Goal: Transaction & Acquisition: Download file/media

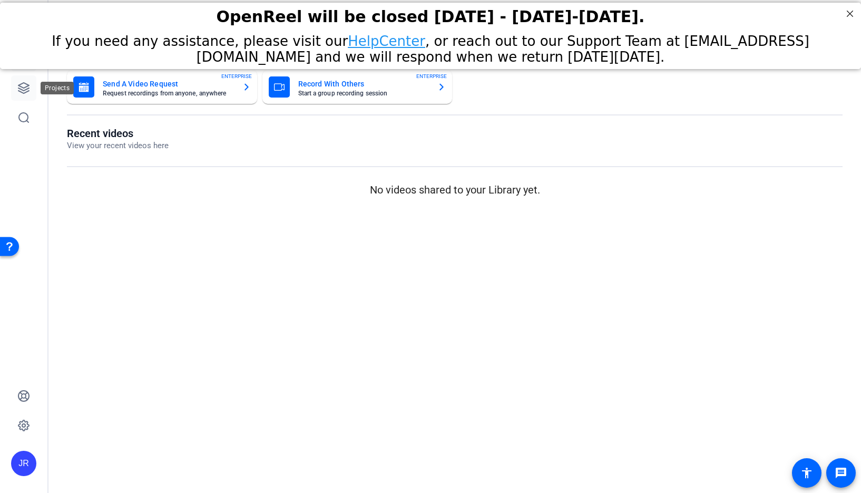
click at [28, 95] on link at bounding box center [23, 87] width 25 height 25
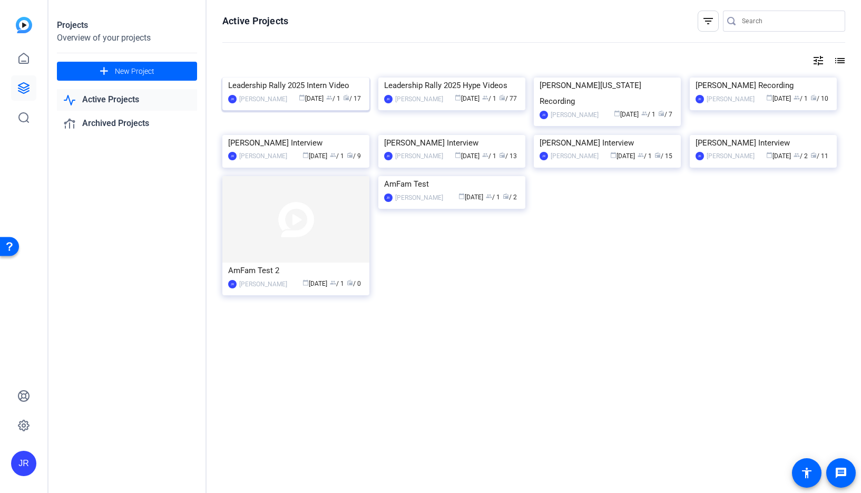
click at [335, 77] on img at bounding box center [295, 77] width 147 height 0
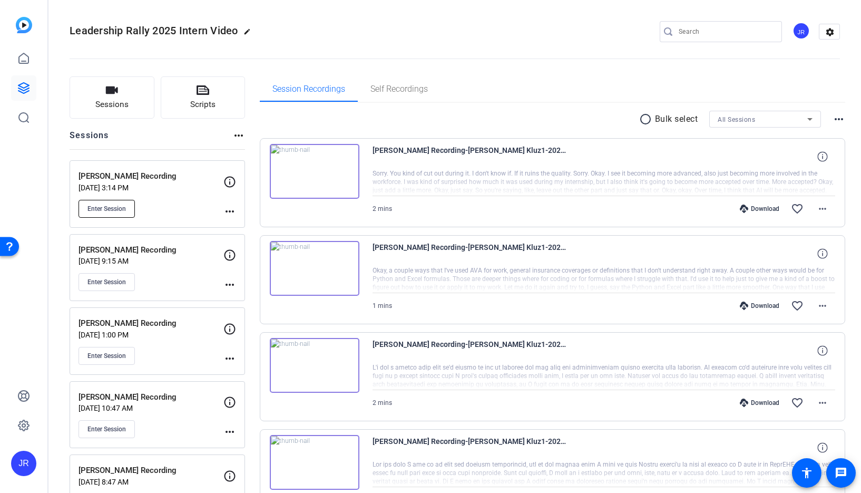
click at [106, 210] on span "Enter Session" at bounding box center [106, 208] width 38 height 8
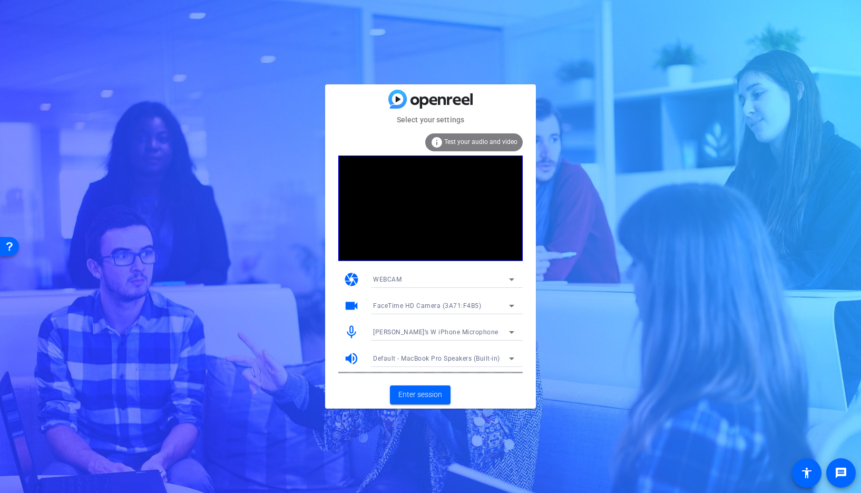
click at [433, 332] on span "[PERSON_NAME]’s W iPhone Microphone" at bounding box center [435, 331] width 125 height 7
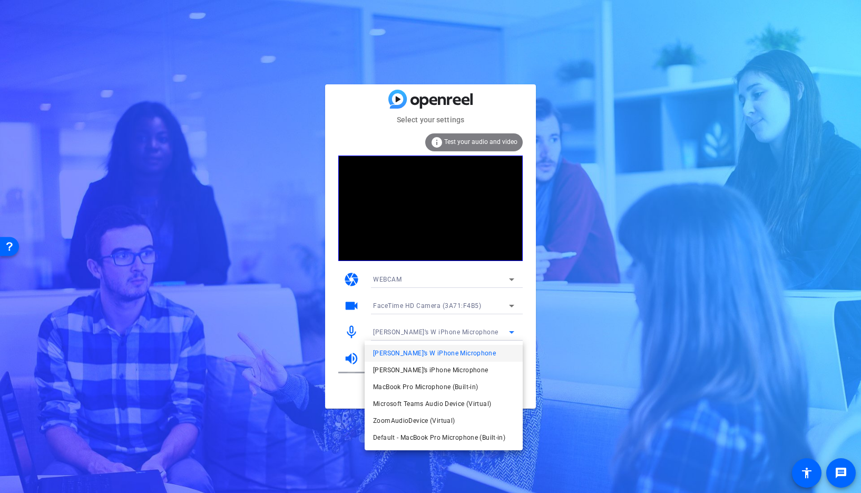
click at [429, 385] on span "MacBook Pro Microphone (Built-in)" at bounding box center [425, 386] width 105 height 13
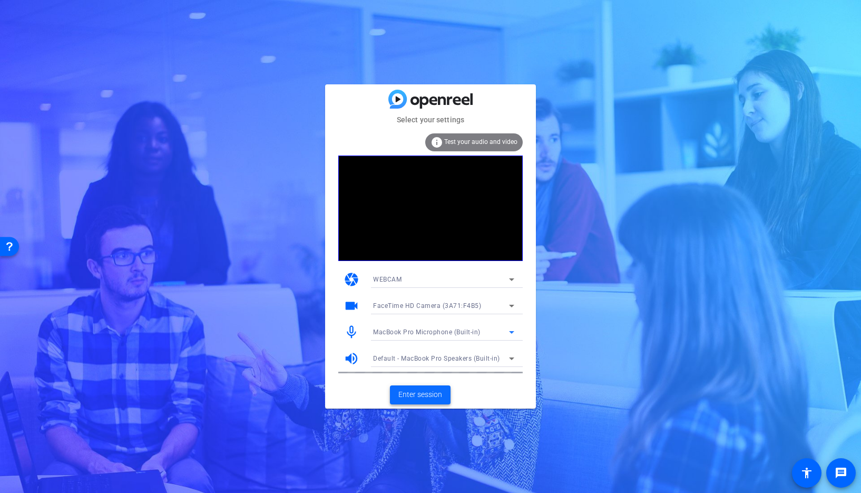
click at [426, 398] on span "Enter session" at bounding box center [420, 394] width 44 height 11
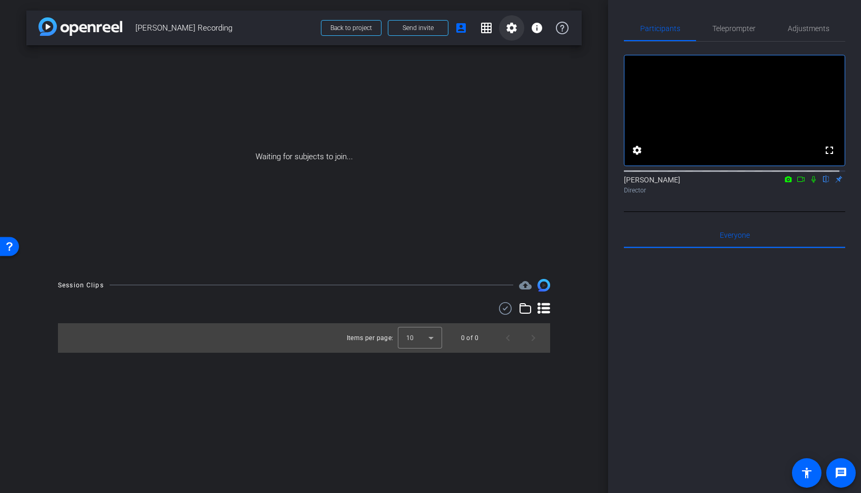
click at [510, 29] on mat-icon "settings" at bounding box center [511, 28] width 13 height 13
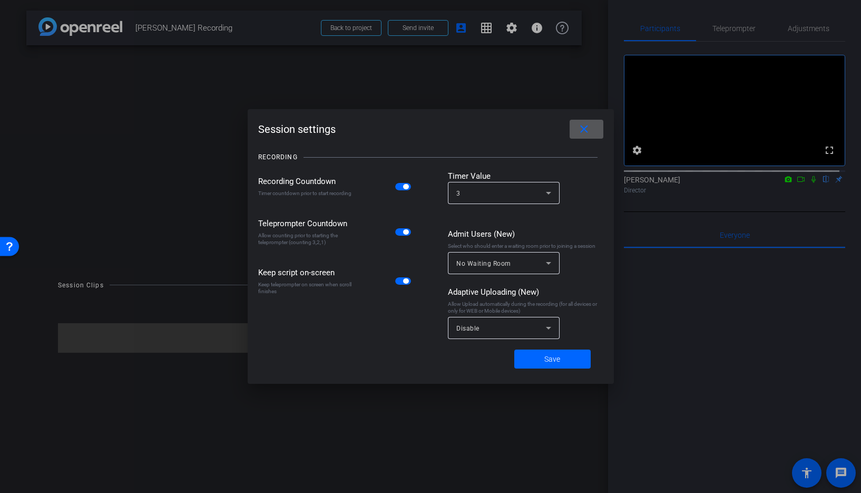
click at [400, 187] on span "button" at bounding box center [403, 186] width 16 height 7
drag, startPoint x: 399, startPoint y: 232, endPoint x: 398, endPoint y: 278, distance: 45.3
click at [399, 232] on span "button" at bounding box center [403, 231] width 16 height 7
drag, startPoint x: 401, startPoint y: 280, endPoint x: 409, endPoint y: 287, distance: 10.5
click at [402, 280] on span "button" at bounding box center [403, 280] width 16 height 7
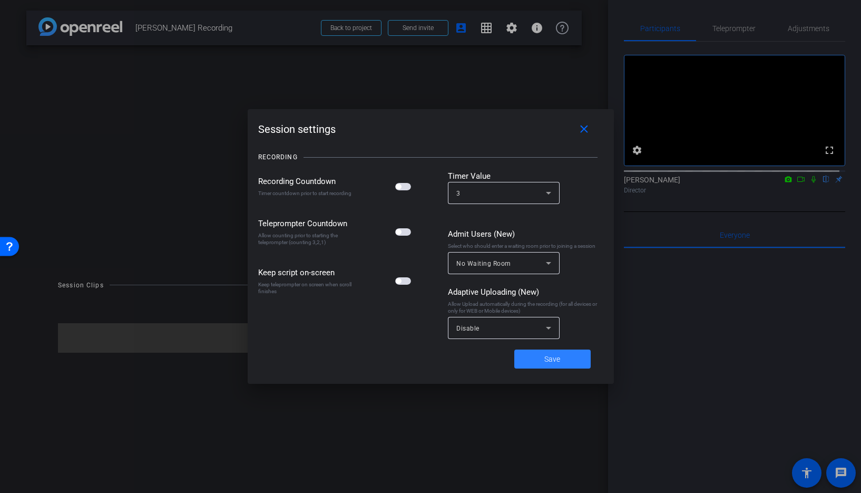
click at [545, 358] on span "Save" at bounding box center [552, 359] width 16 height 11
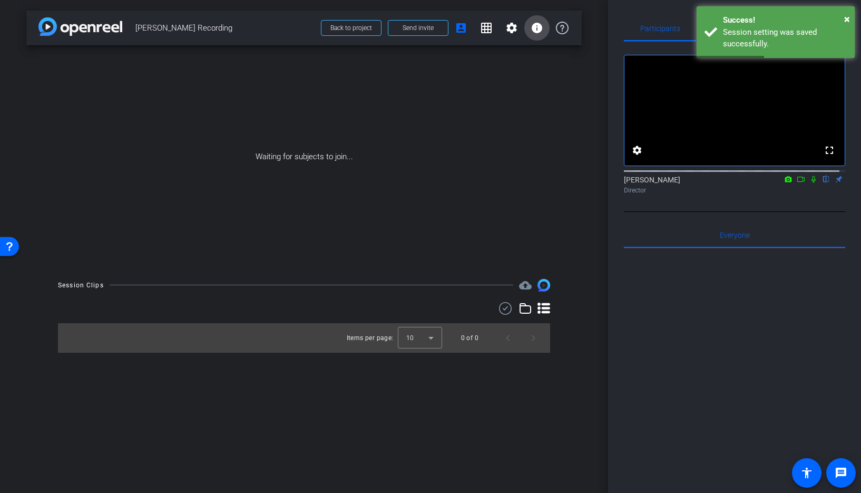
click at [536, 26] on mat-icon "info" at bounding box center [537, 28] width 13 height 13
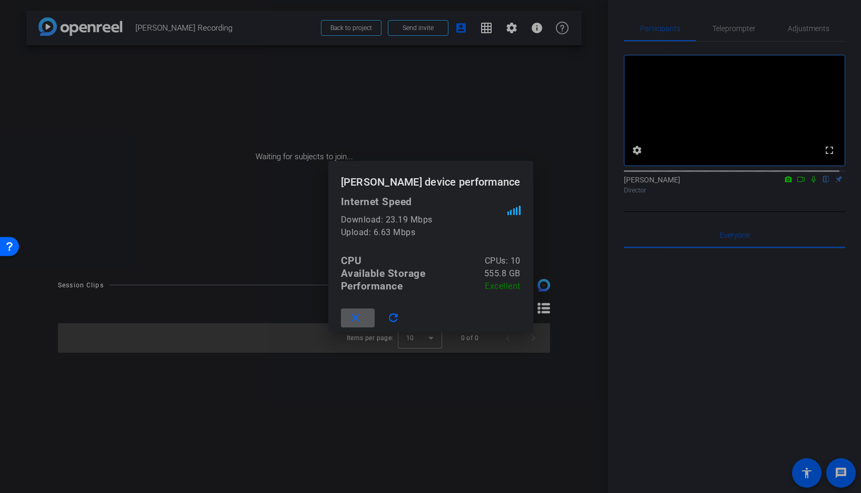
click at [508, 101] on div at bounding box center [430, 246] width 861 height 493
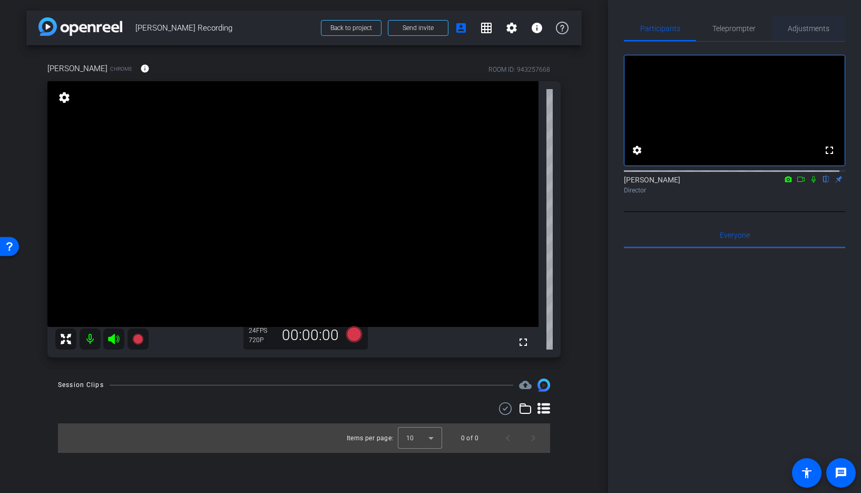
click at [801, 32] on span "Adjustments" at bounding box center [809, 28] width 42 height 7
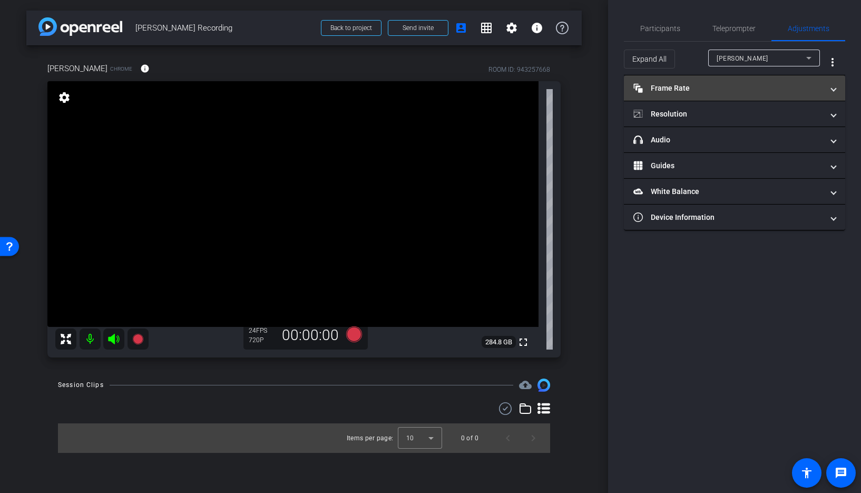
click at [692, 92] on mat-panel-title "Frame Rate Frame Rate" at bounding box center [728, 88] width 190 height 11
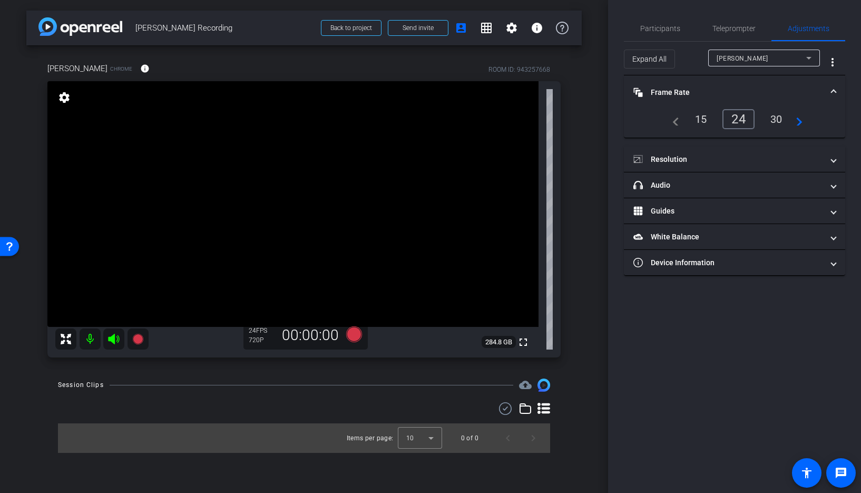
click at [775, 118] on div "30" at bounding box center [776, 119] width 28 height 18
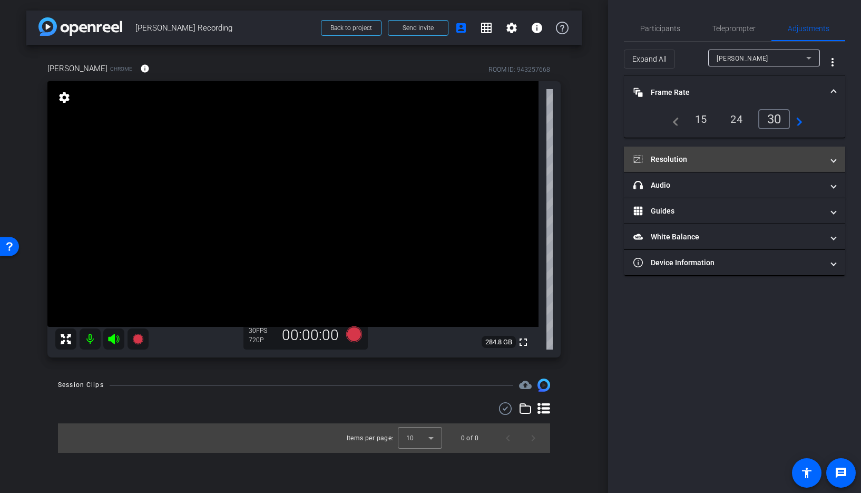
click at [666, 160] on mat-panel-title "Resolution" at bounding box center [728, 159] width 190 height 11
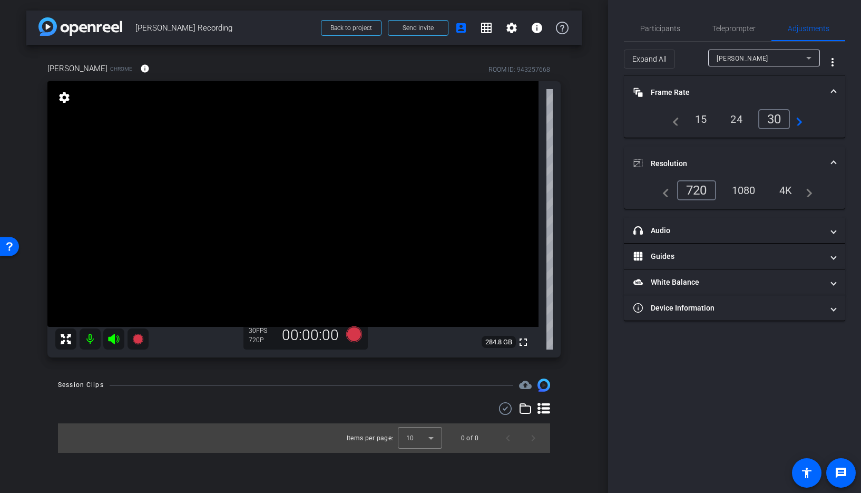
click at [743, 188] on div "1080" at bounding box center [744, 190] width 40 height 18
click at [651, 31] on span "Participants" at bounding box center [660, 28] width 40 height 7
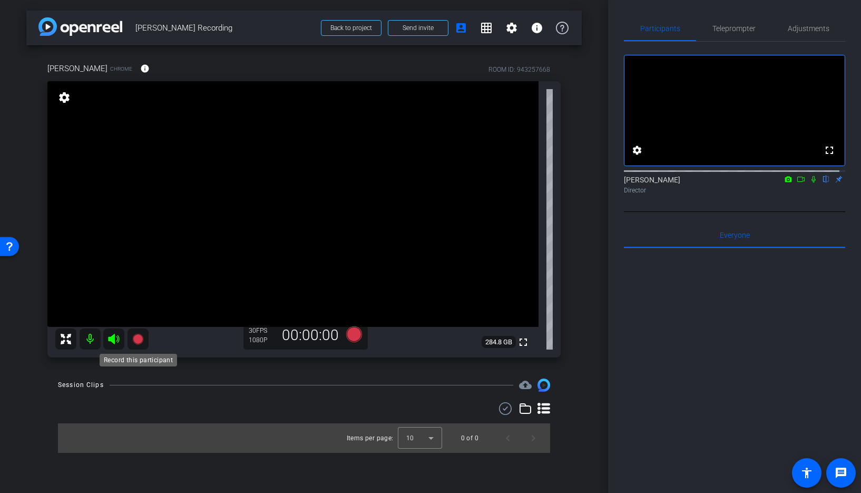
click at [135, 340] on icon at bounding box center [137, 339] width 11 height 11
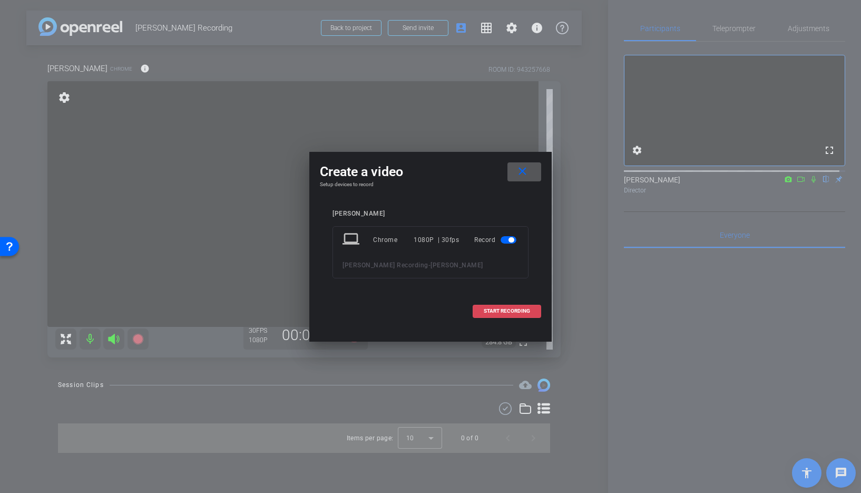
click at [505, 308] on span "START RECORDING" at bounding box center [507, 310] width 46 height 5
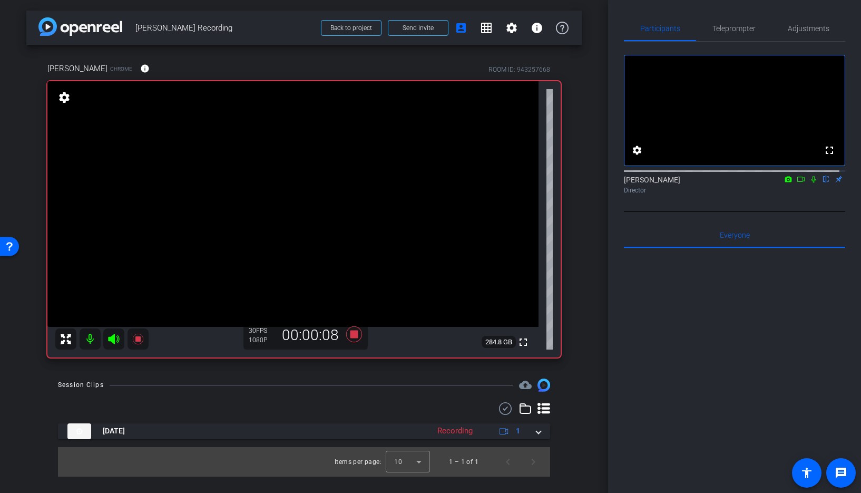
click at [809, 183] on icon at bounding box center [813, 178] width 8 height 7
click at [811, 183] on icon at bounding box center [814, 179] width 6 height 7
click at [139, 341] on icon at bounding box center [137, 339] width 11 height 11
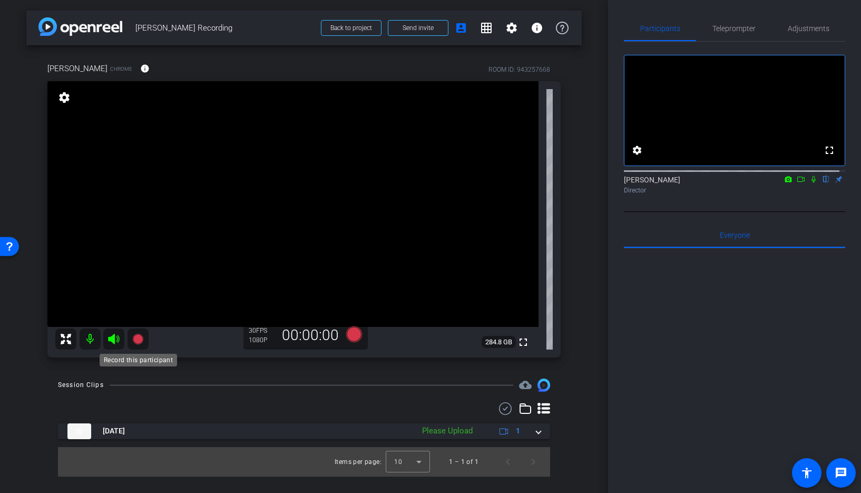
click at [138, 339] on icon at bounding box center [137, 339] width 11 height 11
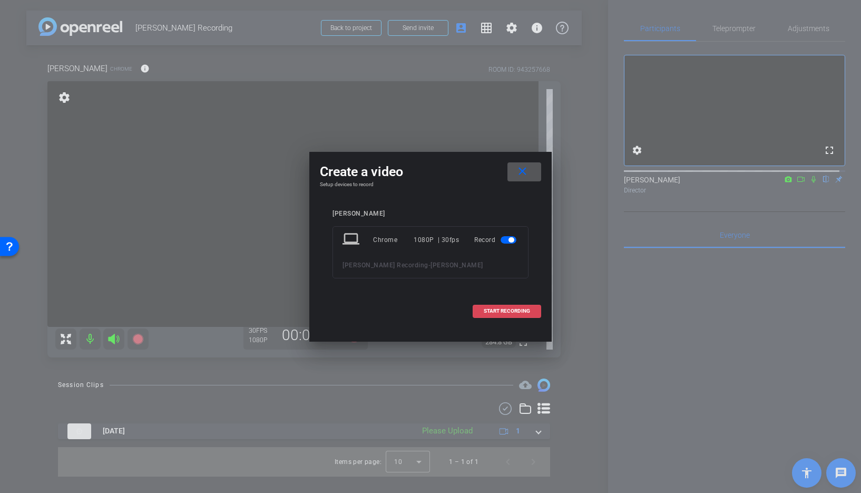
click at [490, 313] on span "START RECORDING" at bounding box center [507, 310] width 46 height 5
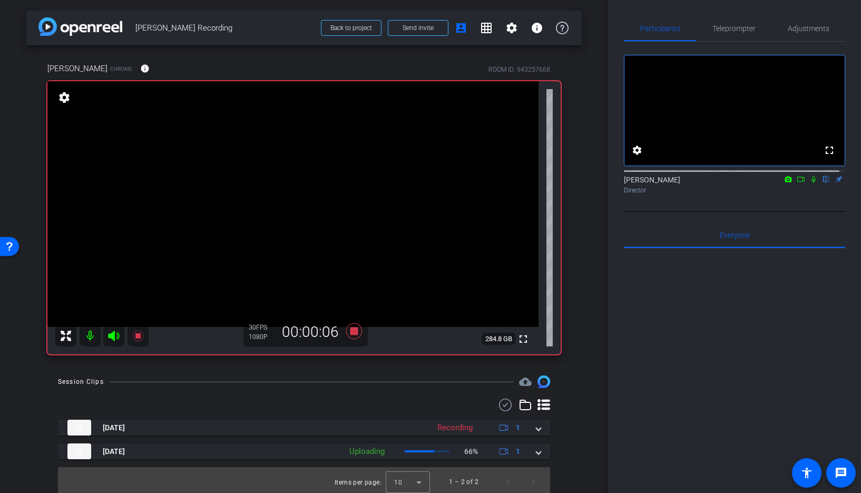
click at [809, 183] on icon at bounding box center [813, 178] width 8 height 7
click at [811, 183] on icon at bounding box center [814, 179] width 6 height 7
click at [142, 334] on icon at bounding box center [138, 335] width 13 height 13
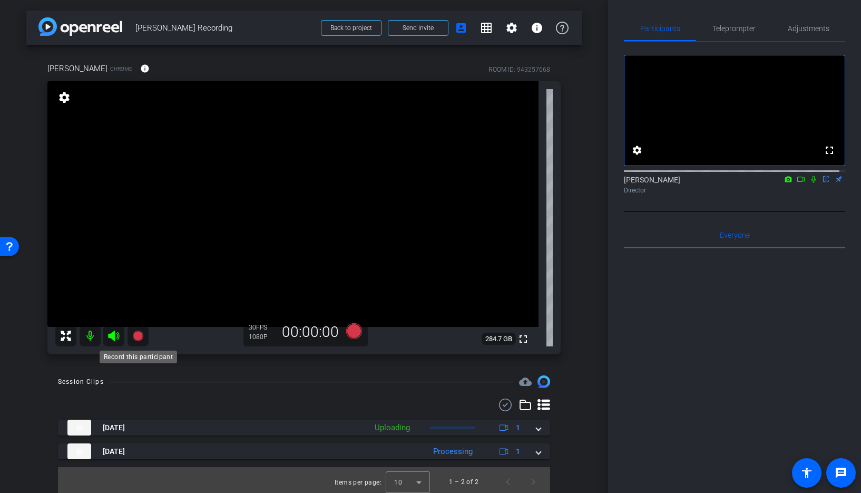
click at [138, 336] on icon at bounding box center [137, 335] width 11 height 11
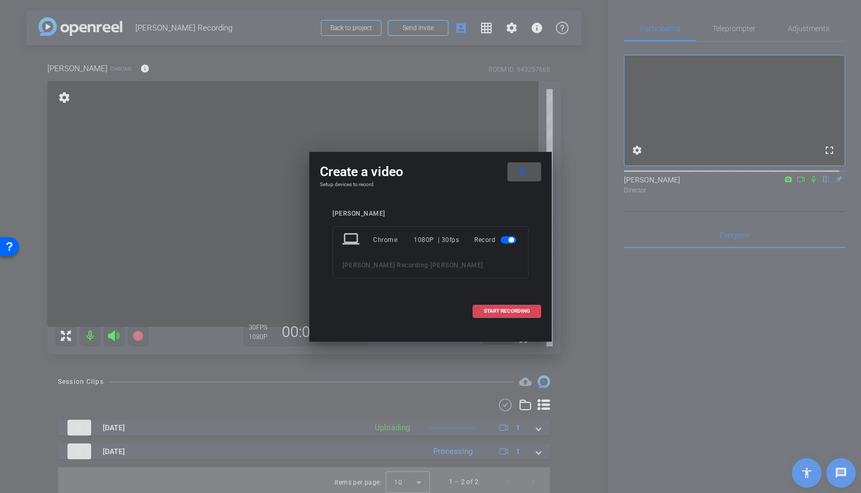
click at [493, 310] on span "START RECORDING" at bounding box center [507, 310] width 46 height 5
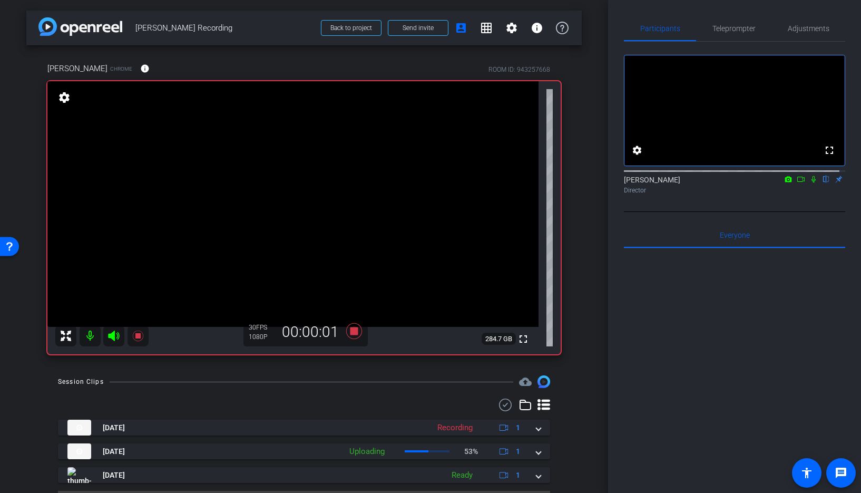
click at [809, 183] on icon at bounding box center [813, 178] width 8 height 7
click at [811, 183] on icon at bounding box center [814, 179] width 6 height 7
click at [809, 183] on icon at bounding box center [813, 178] width 8 height 7
click at [811, 183] on icon at bounding box center [814, 179] width 6 height 7
click at [811, 183] on icon at bounding box center [813, 179] width 4 height 7
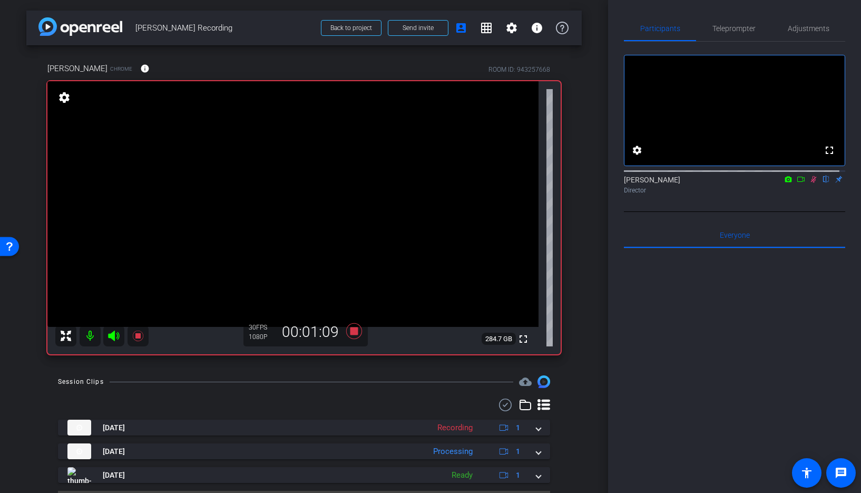
click at [809, 183] on icon at bounding box center [813, 178] width 8 height 7
click at [810, 183] on icon at bounding box center [813, 178] width 8 height 7
click at [809, 183] on icon at bounding box center [813, 178] width 8 height 7
click at [138, 338] on icon at bounding box center [138, 335] width 13 height 13
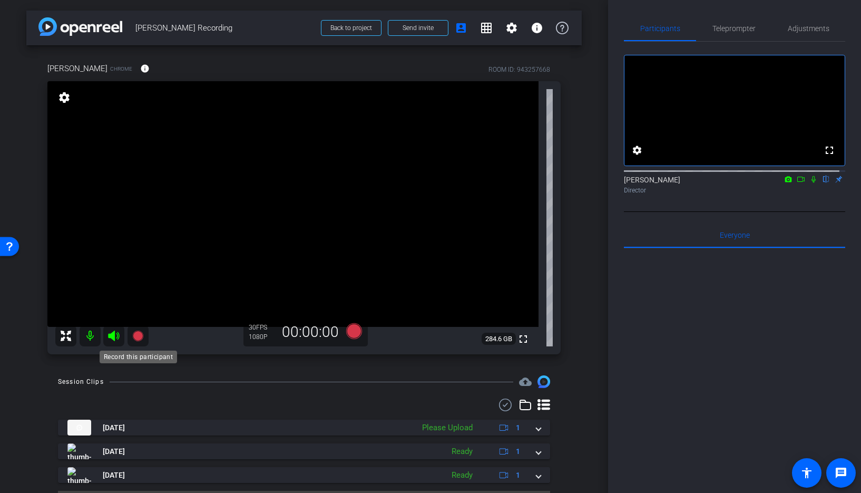
click at [138, 335] on icon at bounding box center [137, 335] width 11 height 11
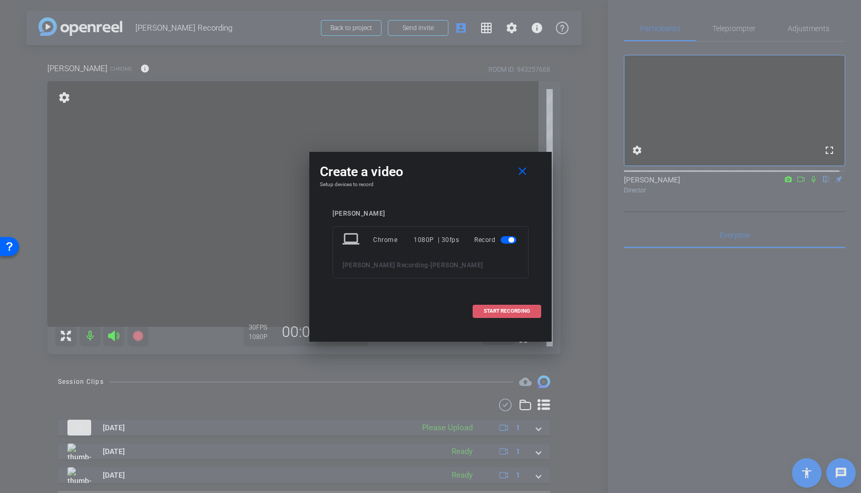
click at [490, 310] on span "START RECORDING" at bounding box center [507, 310] width 46 height 5
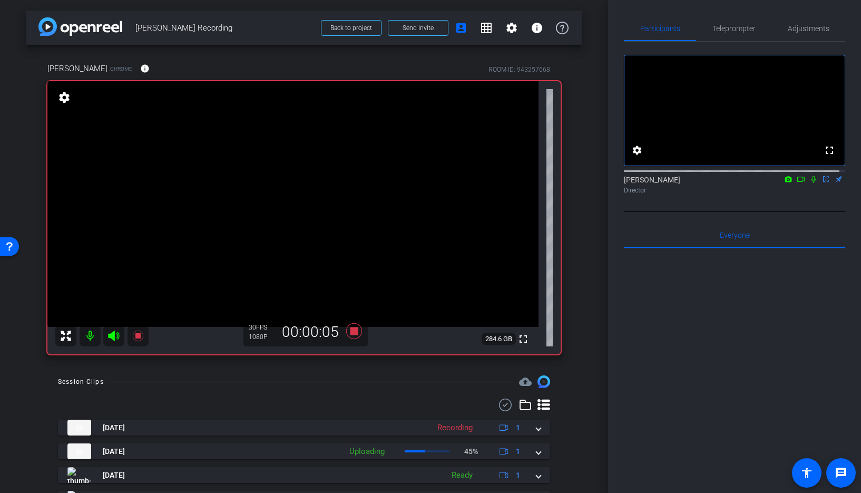
click at [809, 183] on icon at bounding box center [813, 178] width 8 height 7
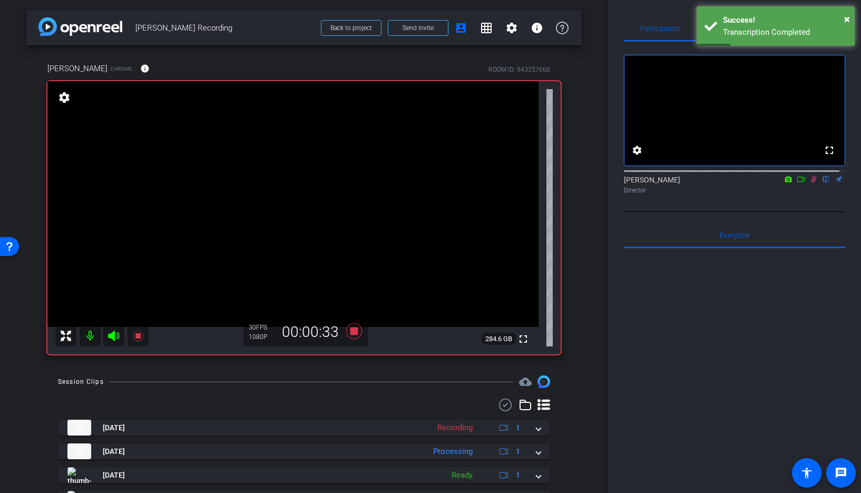
click at [809, 183] on icon at bounding box center [813, 178] width 8 height 7
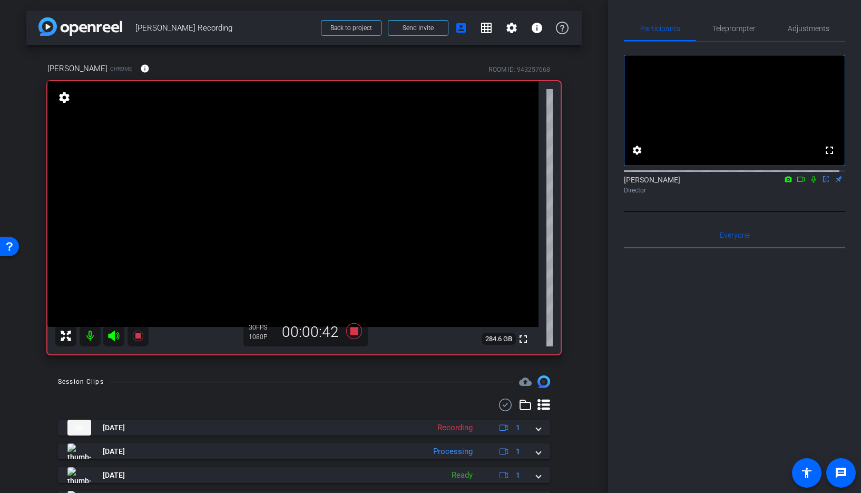
click at [809, 183] on icon at bounding box center [813, 178] width 8 height 7
click at [136, 336] on icon at bounding box center [137, 335] width 11 height 11
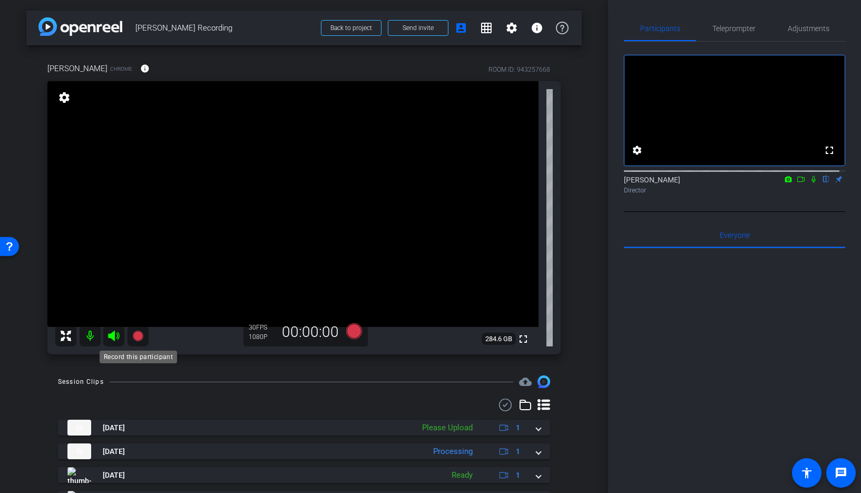
click at [136, 335] on icon at bounding box center [137, 335] width 11 height 11
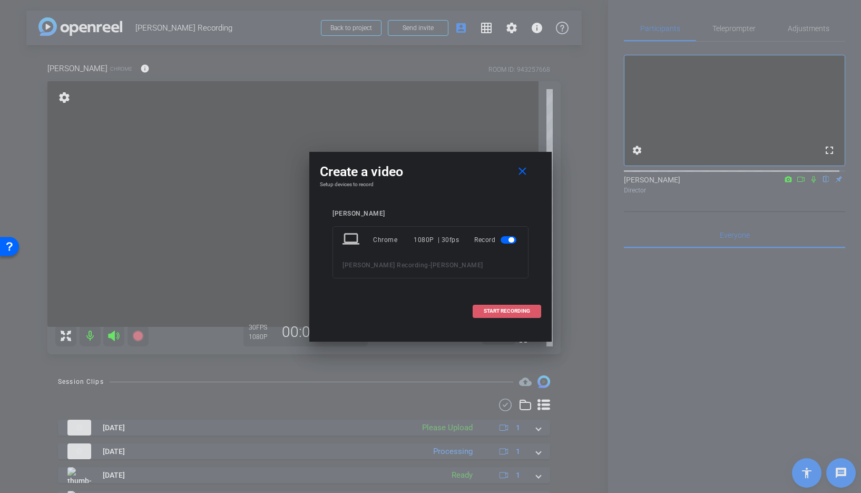
click at [495, 310] on span "START RECORDING" at bounding box center [507, 310] width 46 height 5
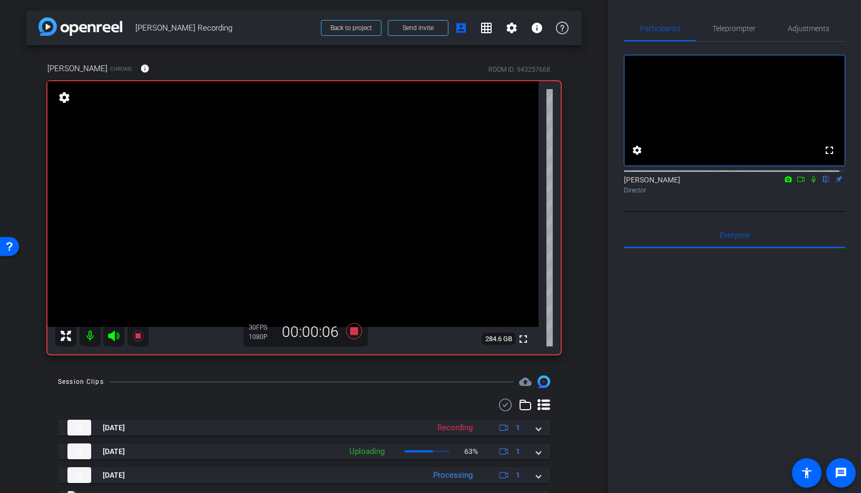
click at [809, 183] on icon at bounding box center [813, 178] width 8 height 7
click at [135, 337] on icon at bounding box center [137, 335] width 11 height 11
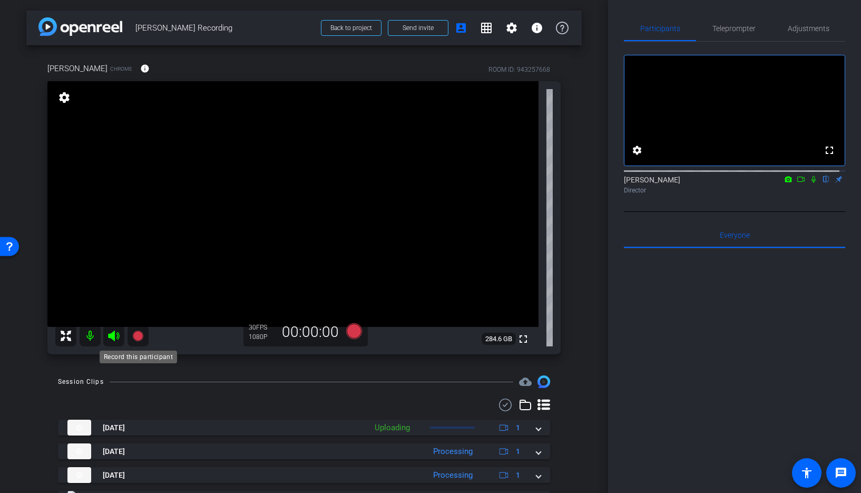
click at [139, 338] on icon at bounding box center [137, 335] width 11 height 11
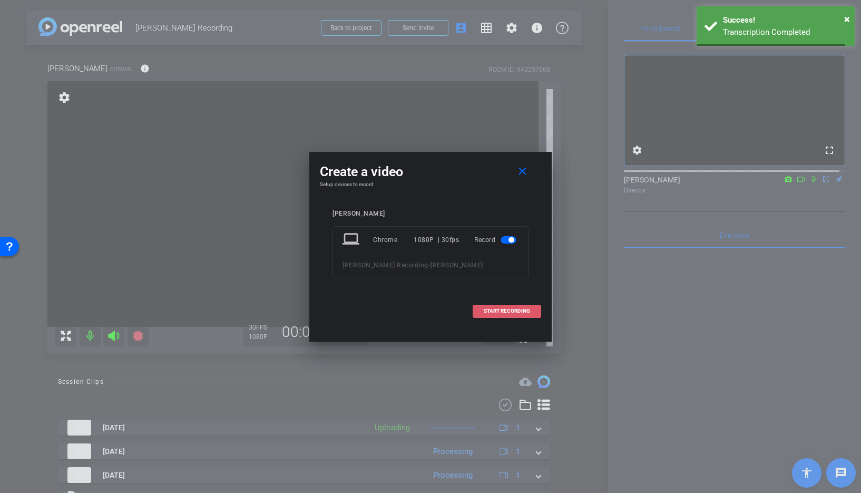
click at [498, 311] on span "START RECORDING" at bounding box center [507, 310] width 46 height 5
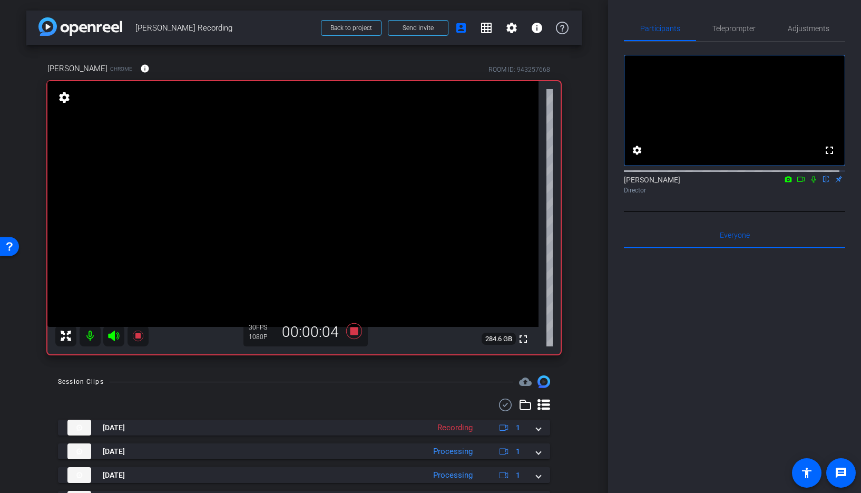
click at [809, 183] on icon at bounding box center [813, 178] width 8 height 7
click at [811, 183] on icon at bounding box center [814, 179] width 6 height 7
click at [139, 335] on icon at bounding box center [137, 335] width 11 height 11
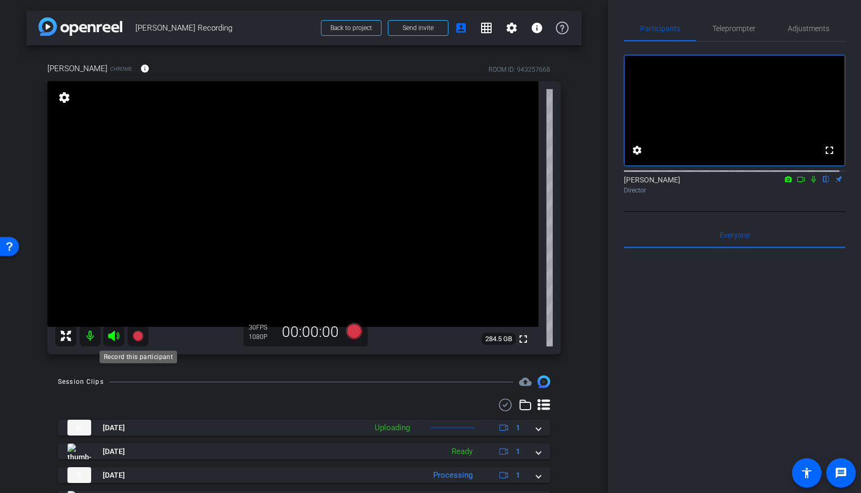
click at [137, 334] on icon at bounding box center [137, 335] width 11 height 11
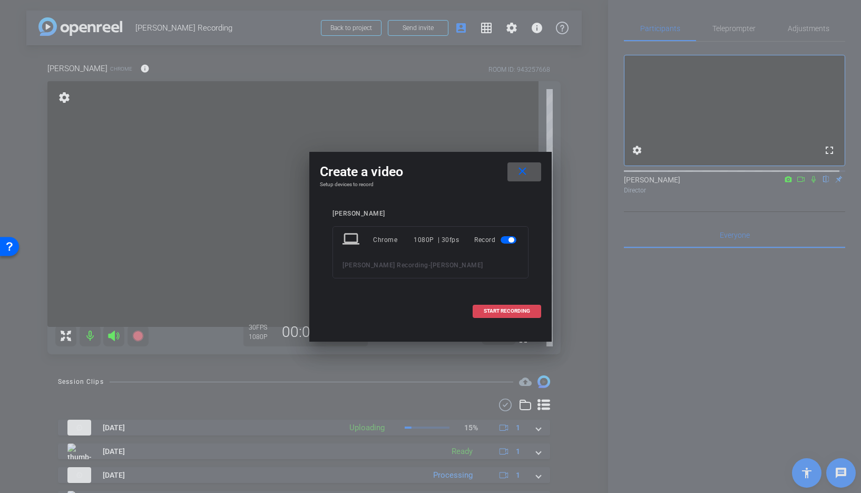
click at [524, 308] on span "START RECORDING" at bounding box center [507, 310] width 46 height 5
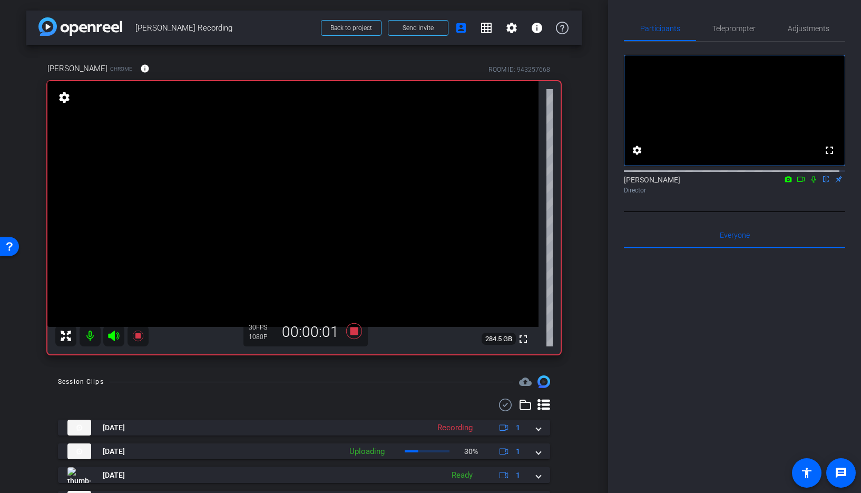
click at [811, 183] on icon at bounding box center [813, 179] width 4 height 7
click at [809, 183] on icon at bounding box center [813, 178] width 8 height 7
click at [139, 334] on icon at bounding box center [137, 335] width 11 height 11
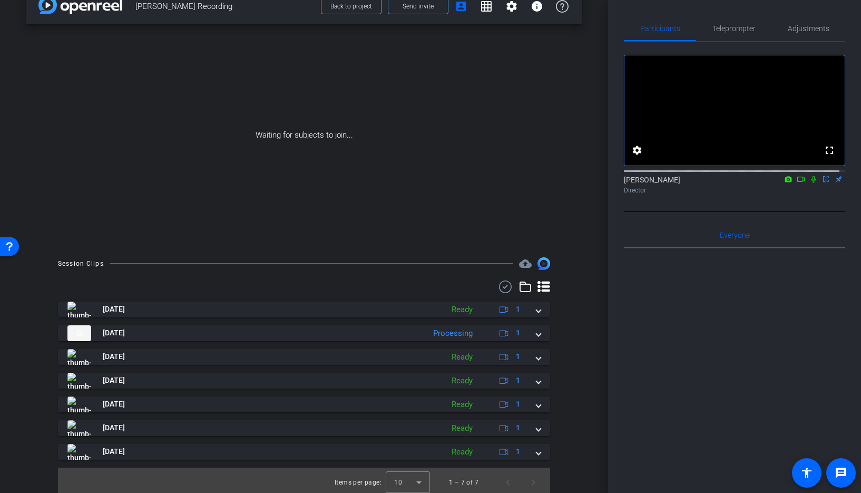
scroll to position [26, 0]
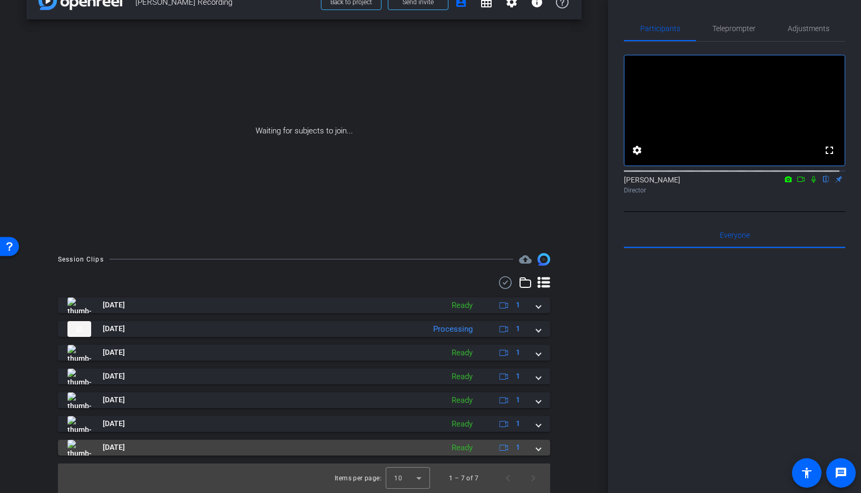
click at [536, 446] on span at bounding box center [538, 447] width 4 height 11
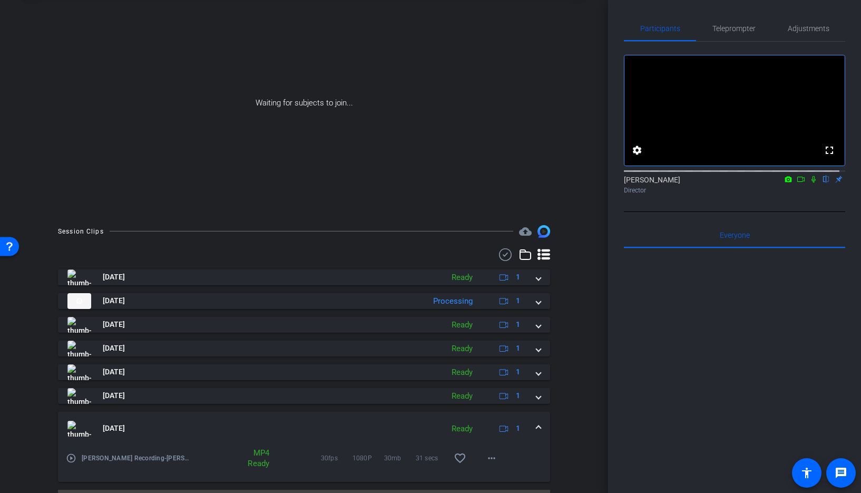
scroll to position [80, 0]
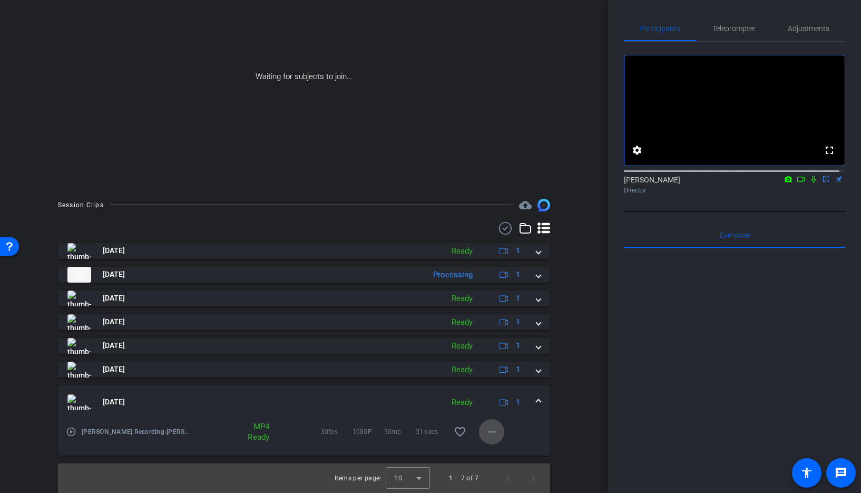
click at [489, 433] on mat-icon "more_horiz" at bounding box center [491, 431] width 13 height 13
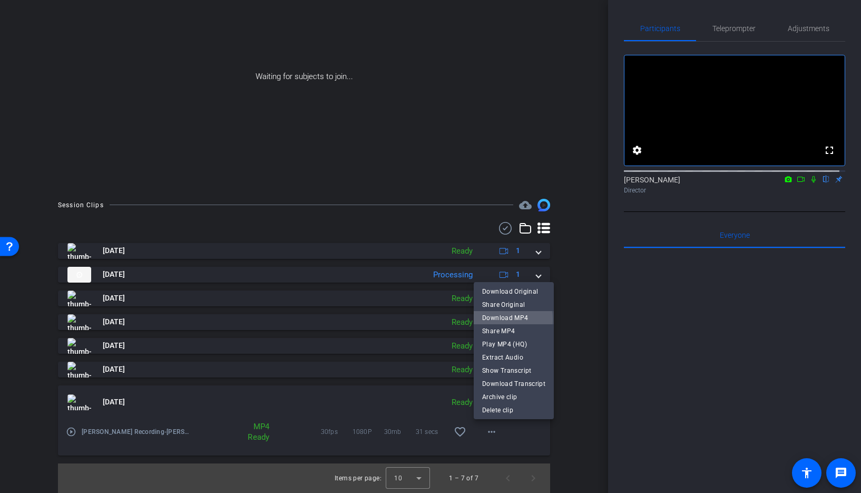
click at [495, 319] on span "Download MP4" at bounding box center [513, 317] width 63 height 13
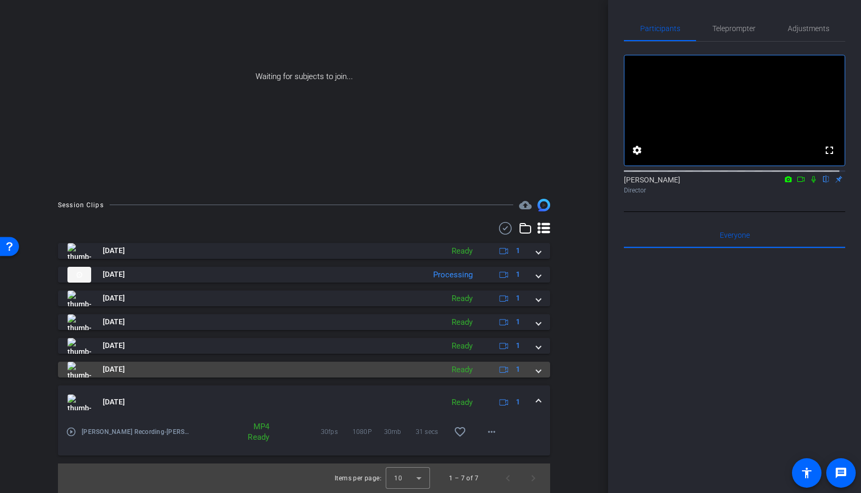
click at [536, 370] on span at bounding box center [538, 369] width 4 height 11
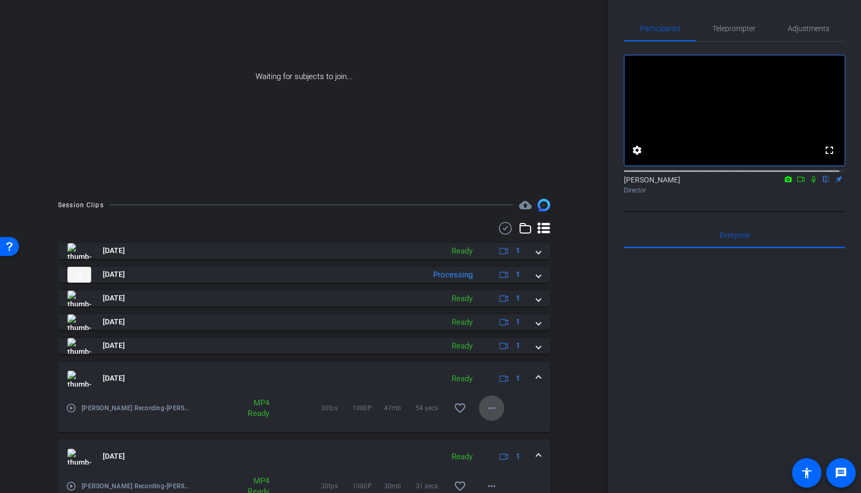
click at [489, 404] on mat-icon "more_horiz" at bounding box center [491, 408] width 13 height 13
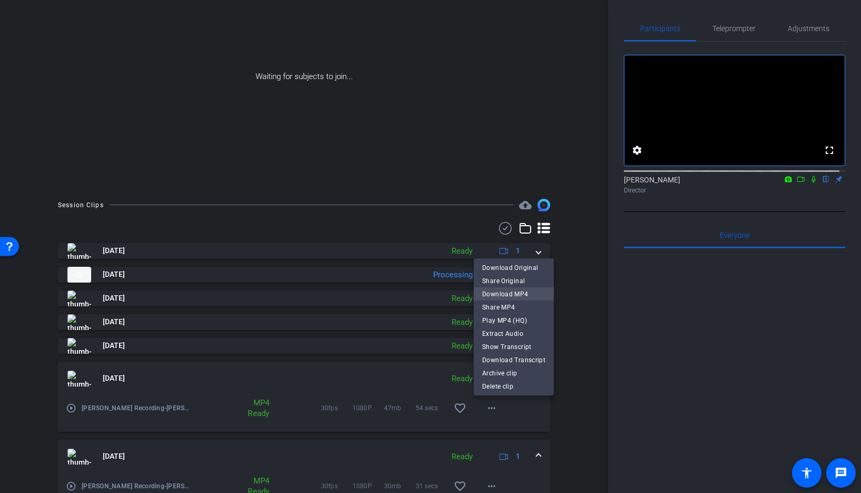
click at [502, 297] on span "Download MP4" at bounding box center [513, 294] width 63 height 13
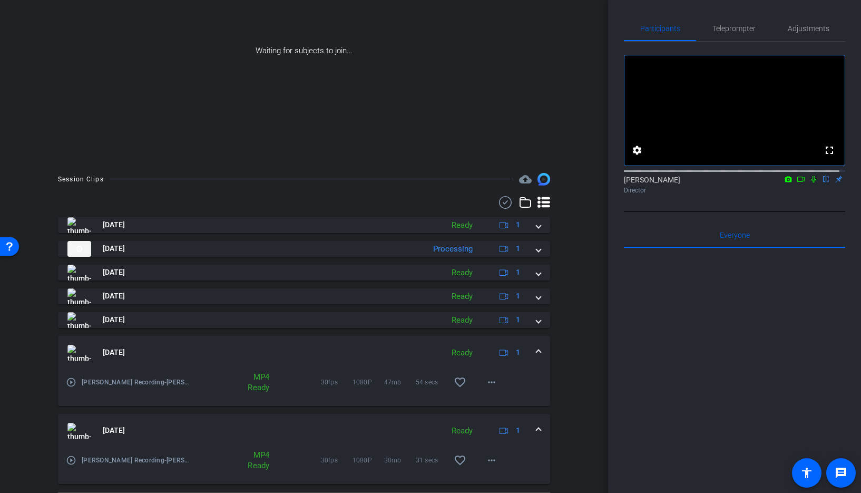
scroll to position [134, 0]
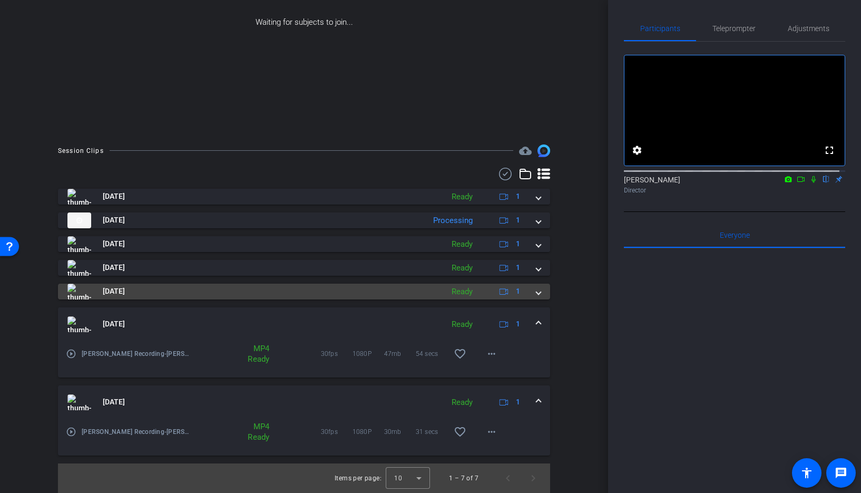
click at [536, 293] on span at bounding box center [538, 291] width 4 height 11
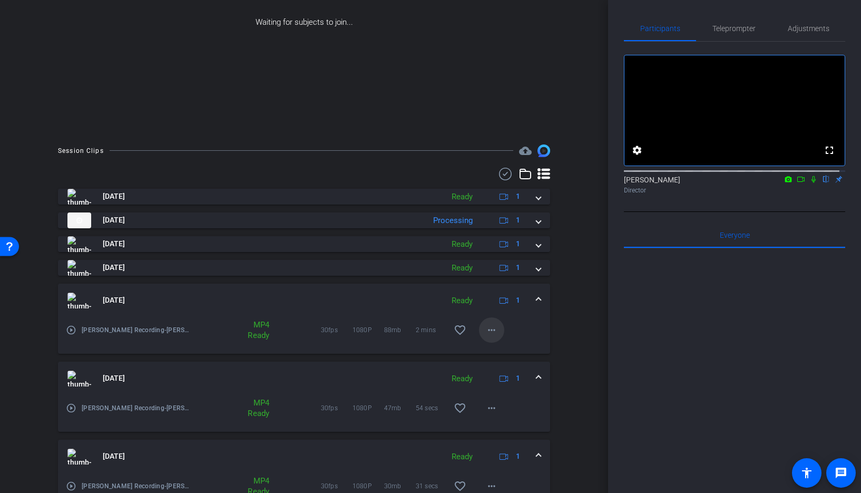
click at [485, 332] on mat-icon "more_horiz" at bounding box center [491, 330] width 13 height 13
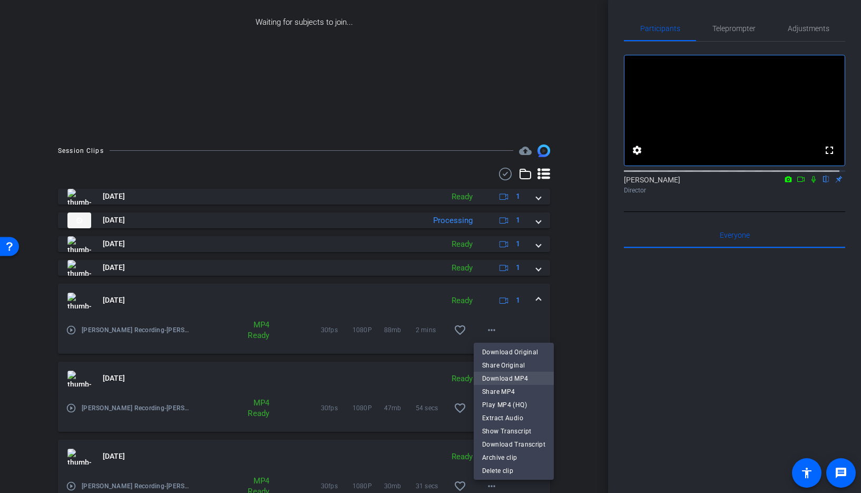
click at [495, 374] on span "Download MP4" at bounding box center [513, 378] width 63 height 13
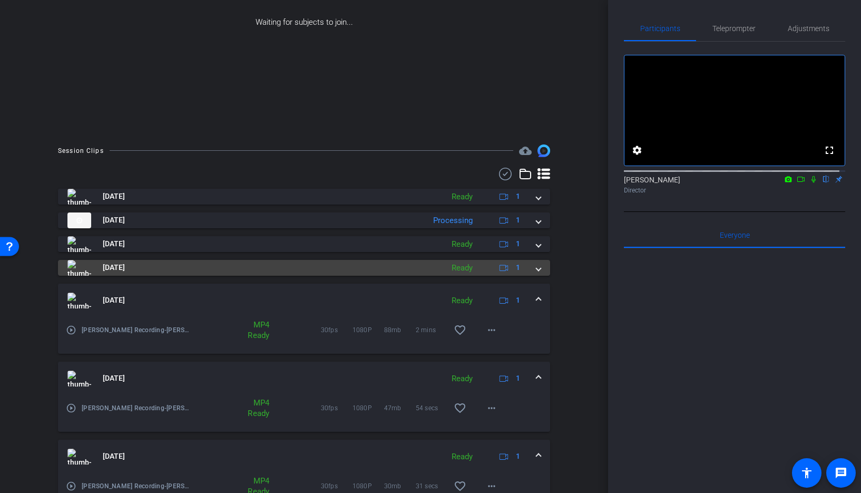
click at [536, 268] on span at bounding box center [538, 267] width 4 height 11
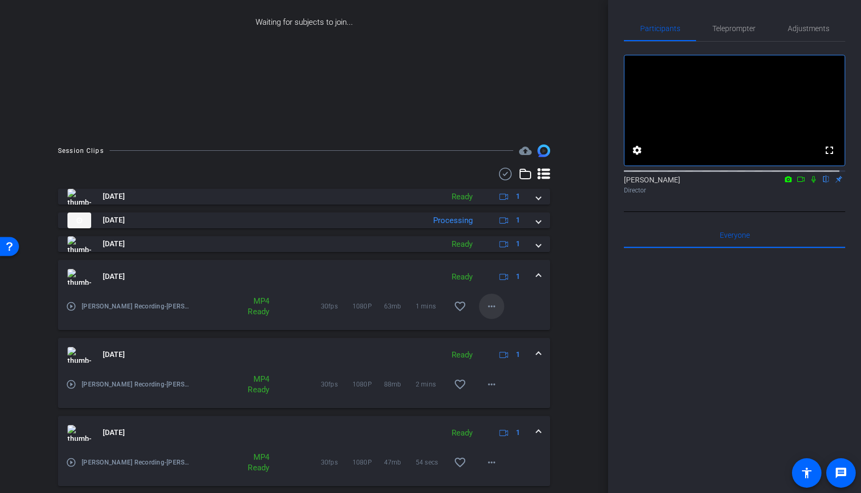
click at [490, 306] on mat-icon "more_horiz" at bounding box center [491, 306] width 13 height 13
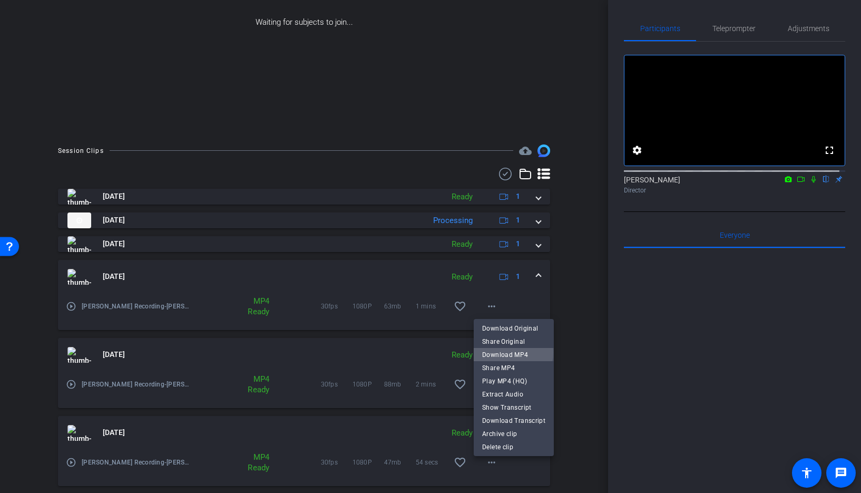
click at [500, 352] on span "Download MP4" at bounding box center [513, 354] width 63 height 13
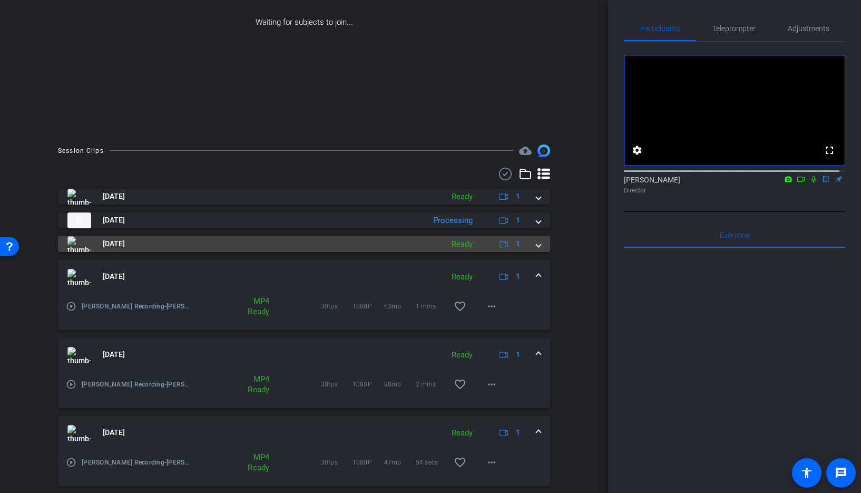
click at [536, 243] on span at bounding box center [538, 243] width 4 height 11
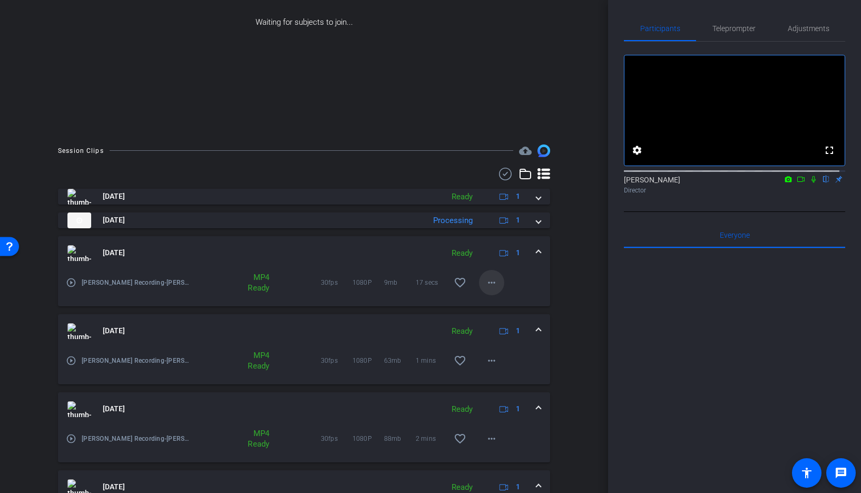
click at [485, 280] on mat-icon "more_horiz" at bounding box center [491, 282] width 13 height 13
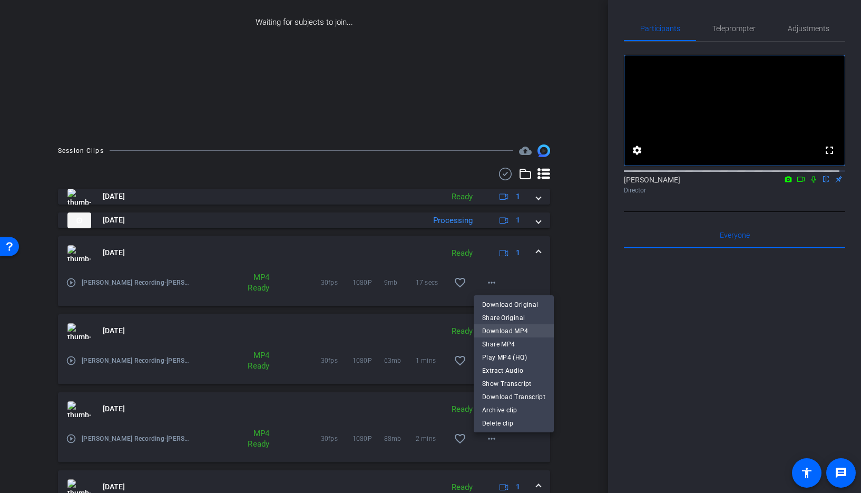
click at [500, 327] on span "Download MP4" at bounding box center [513, 331] width 63 height 13
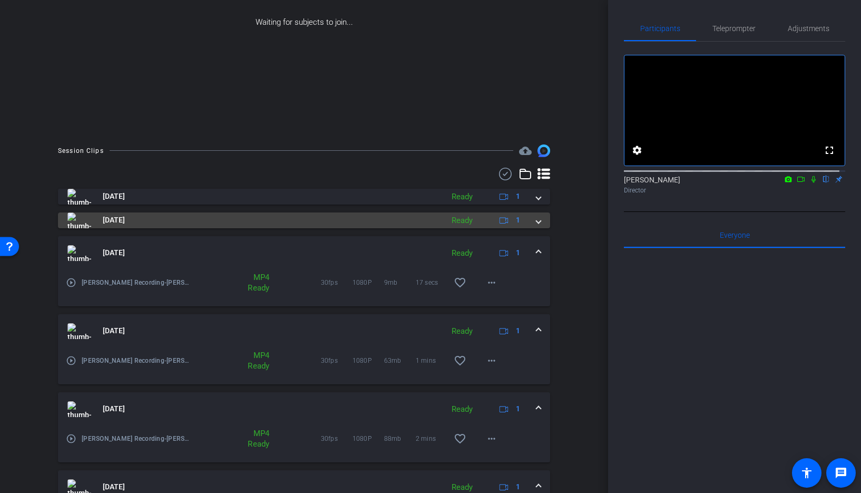
click at [536, 223] on span at bounding box center [538, 219] width 4 height 11
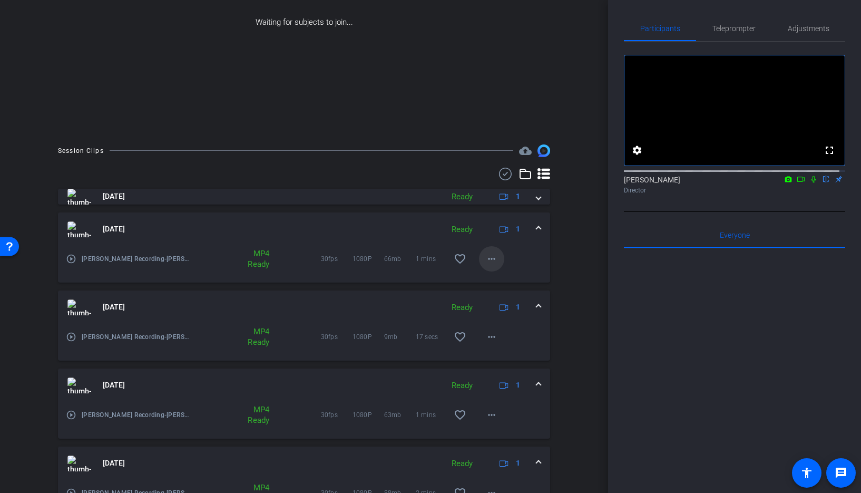
click at [487, 254] on mat-icon "more_horiz" at bounding box center [491, 258] width 13 height 13
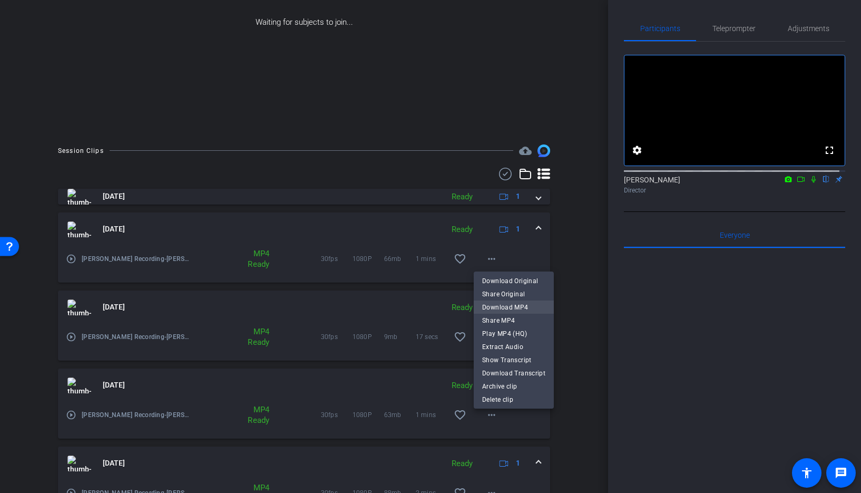
click at [496, 305] on span "Download MP4" at bounding box center [513, 307] width 63 height 13
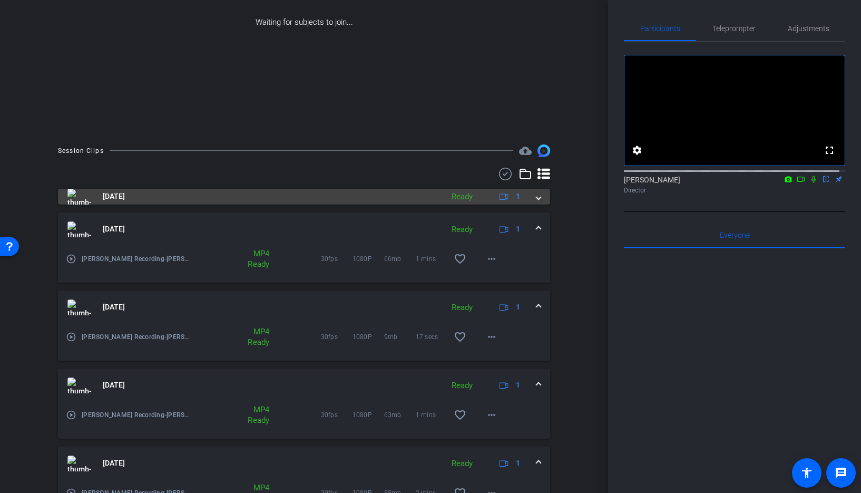
click at [536, 197] on span at bounding box center [538, 196] width 4 height 11
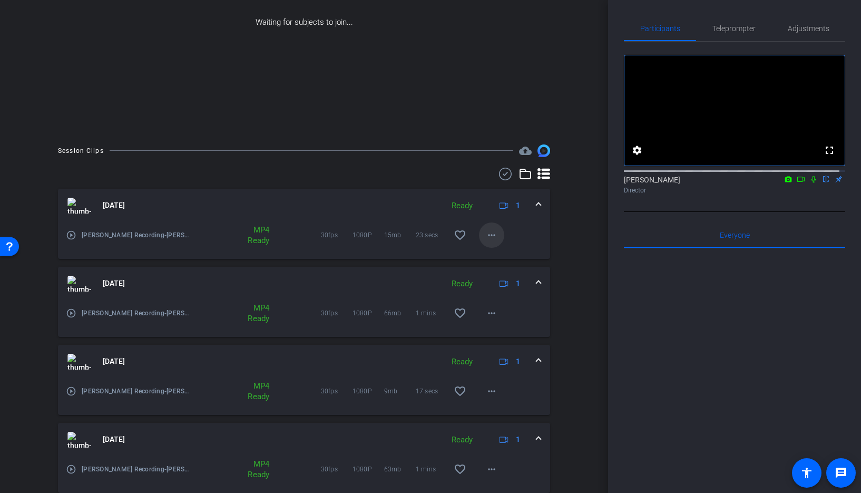
click at [487, 233] on mat-icon "more_horiz" at bounding box center [491, 235] width 13 height 13
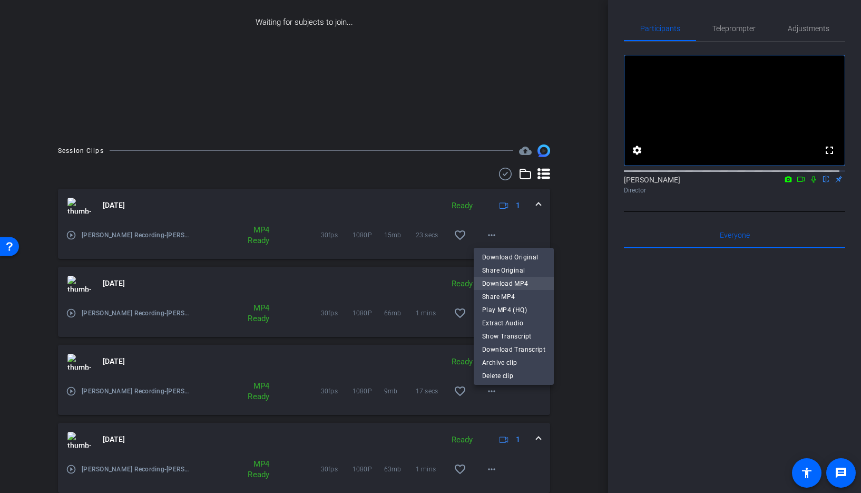
click at [496, 278] on span "Download MP4" at bounding box center [513, 283] width 63 height 13
